Goal: Task Accomplishment & Management: Use online tool/utility

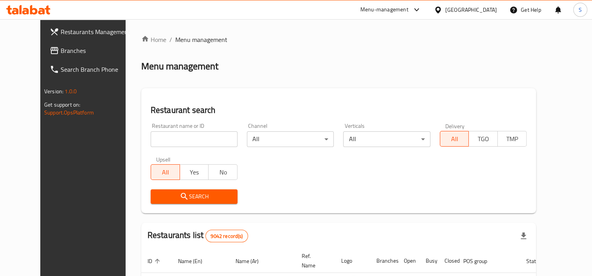
click at [151, 135] on input "search" at bounding box center [194, 139] width 87 height 16
type input "batteel bakery"
click button "Search" at bounding box center [194, 196] width 87 height 14
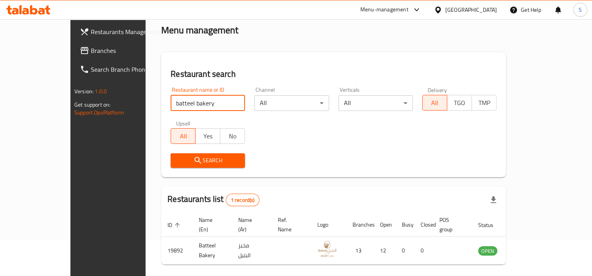
scroll to position [58, 0]
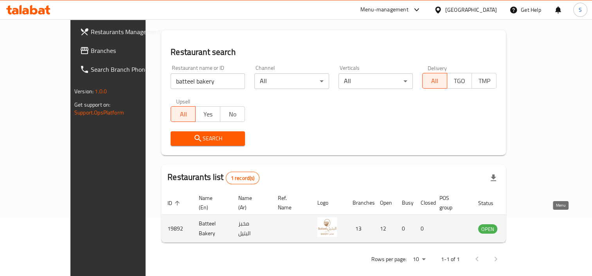
click at [528, 225] on icon "enhanced table" at bounding box center [524, 228] width 9 height 7
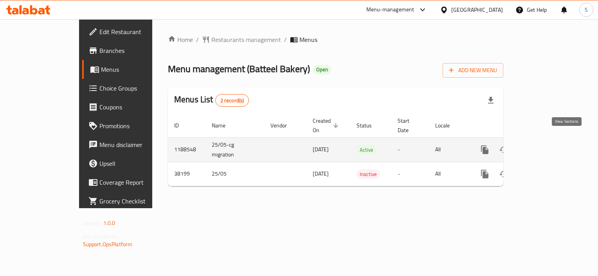
click at [546, 145] on icon "enhanced table" at bounding box center [541, 149] width 9 height 9
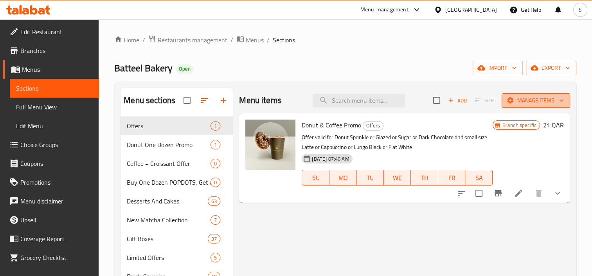
click at [532, 99] on span "Manage items" at bounding box center [536, 101] width 56 height 10
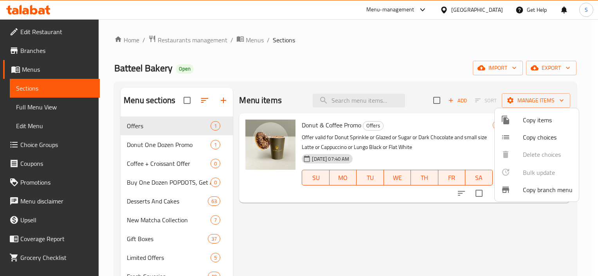
click at [516, 226] on div at bounding box center [299, 138] width 598 height 276
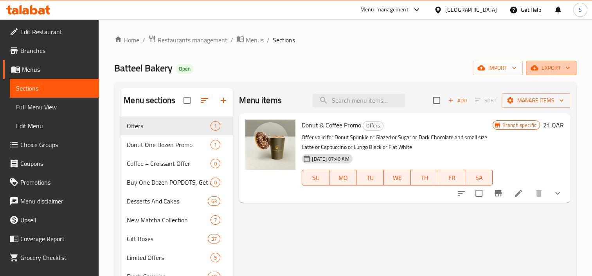
click at [556, 61] on button "export" at bounding box center [551, 68] width 50 height 14
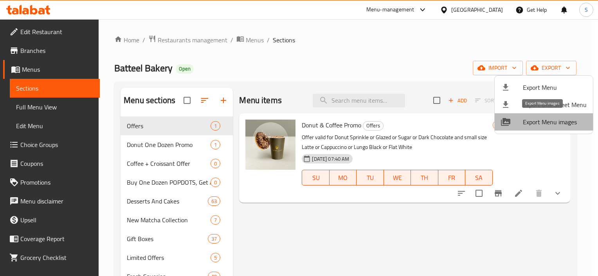
click at [567, 123] on span "Export Menu images" at bounding box center [555, 121] width 64 height 9
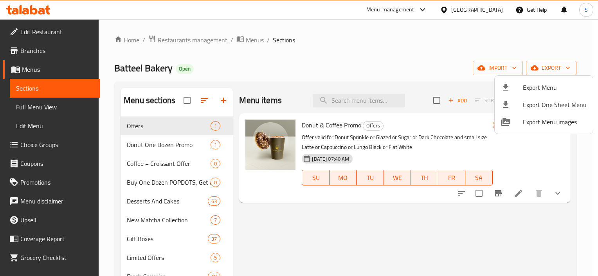
click at [311, 228] on div at bounding box center [299, 138] width 598 height 276
